Goal: Check status

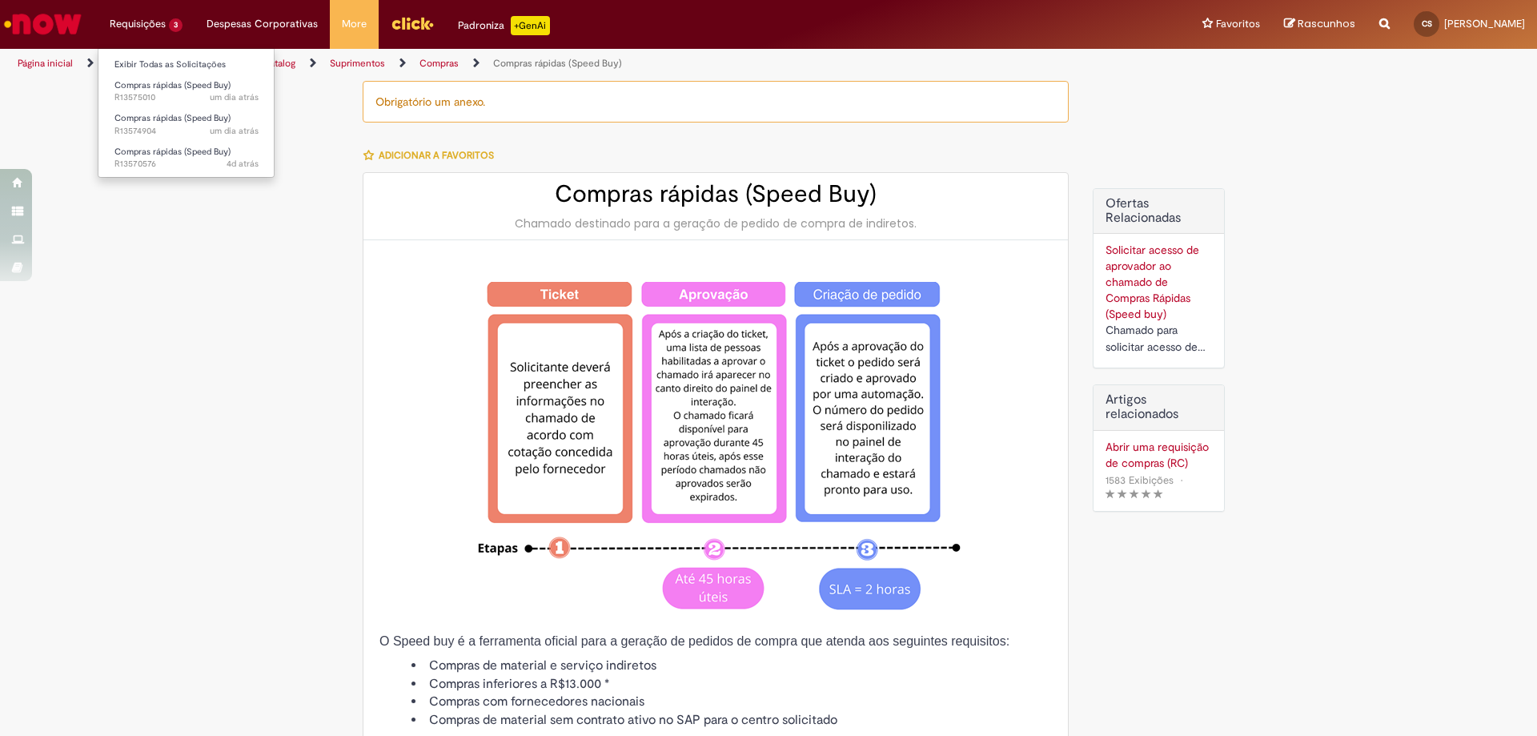
type input "**********"
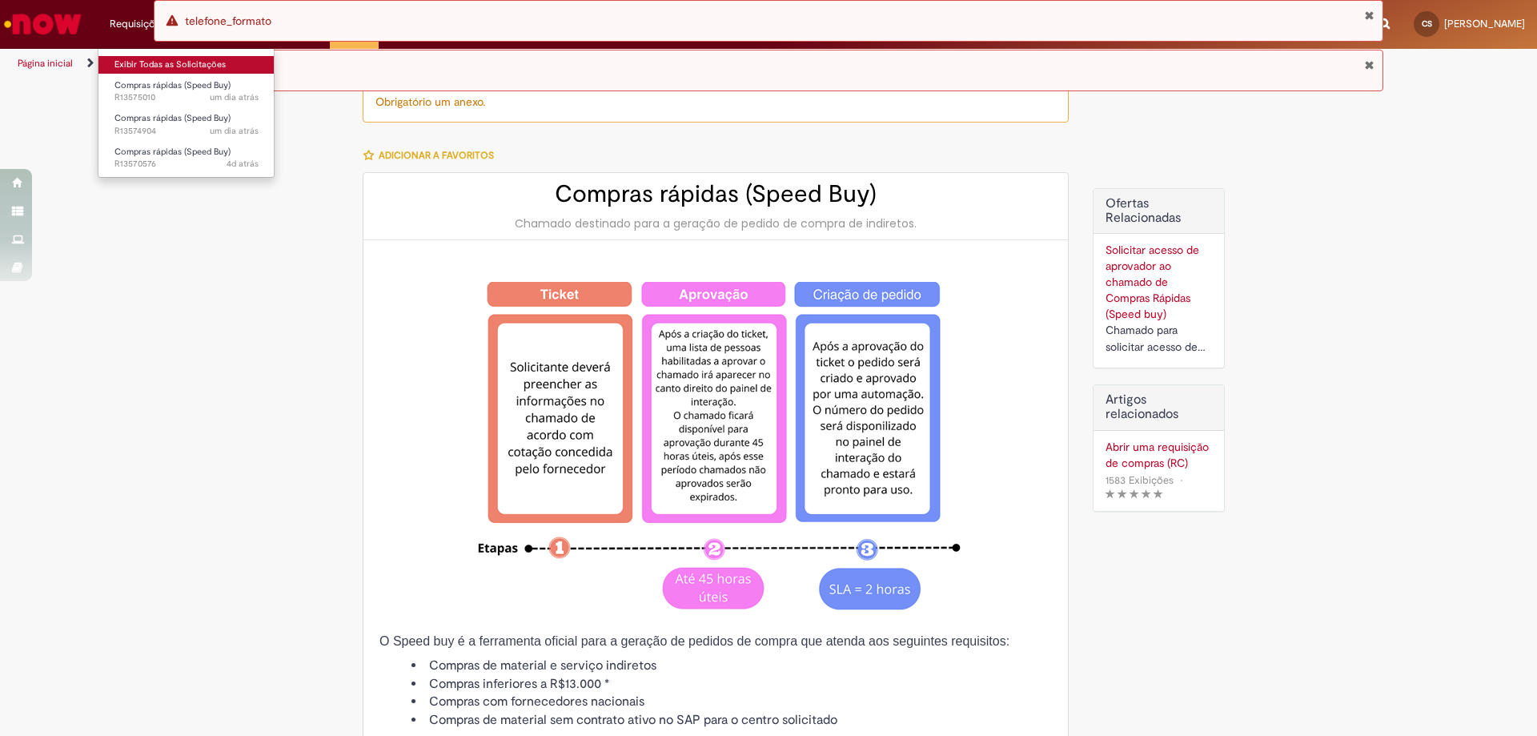
click at [141, 58] on link "Exibir Todas as Solicitações" at bounding box center [186, 65] width 176 height 18
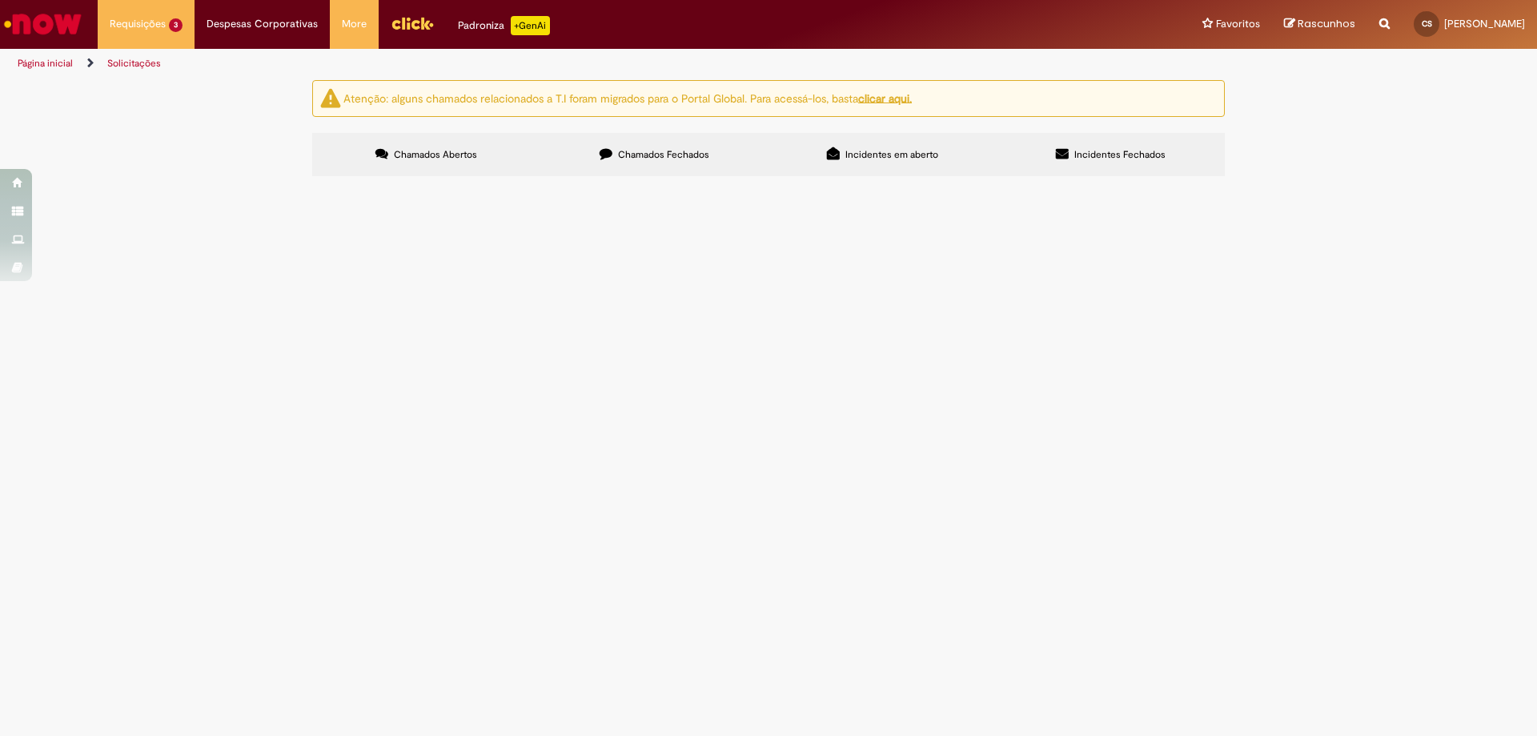
click at [0, 0] on span "R13570576" at bounding box center [0, 0] width 0 height 0
